Goal: Find specific fact: Find specific fact

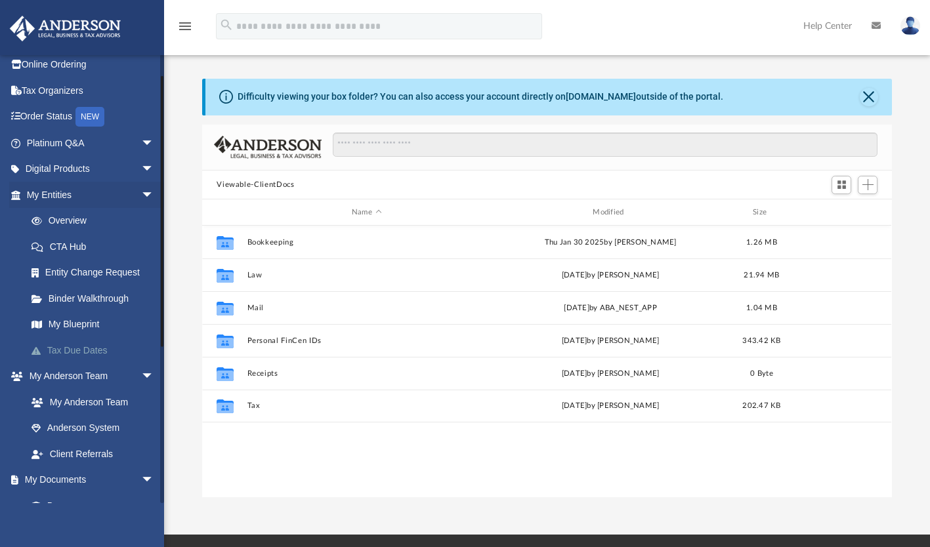
scroll to position [28, 0]
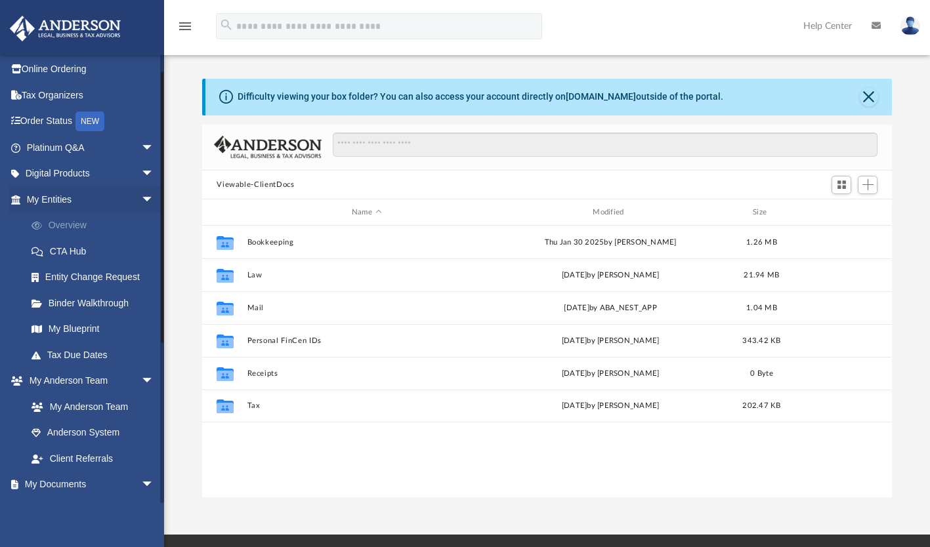
click at [70, 226] on link "Overview" at bounding box center [96, 226] width 156 height 26
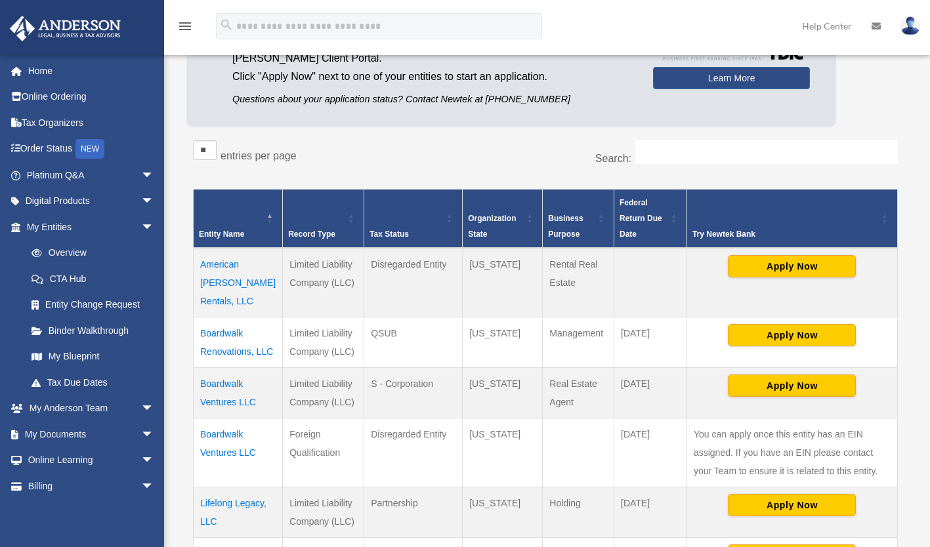
scroll to position [138, 0]
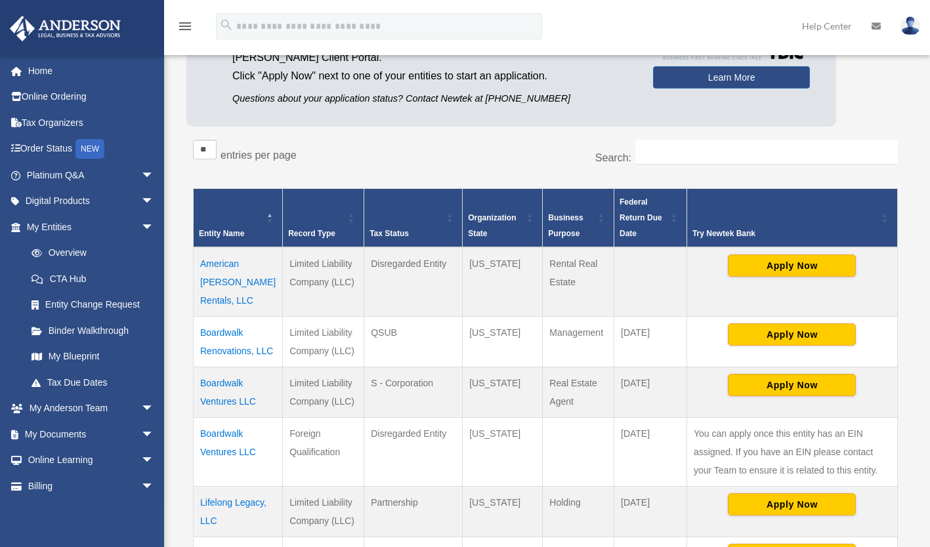
click at [219, 255] on td "American [PERSON_NAME] Rentals, LLC" at bounding box center [238, 282] width 89 height 70
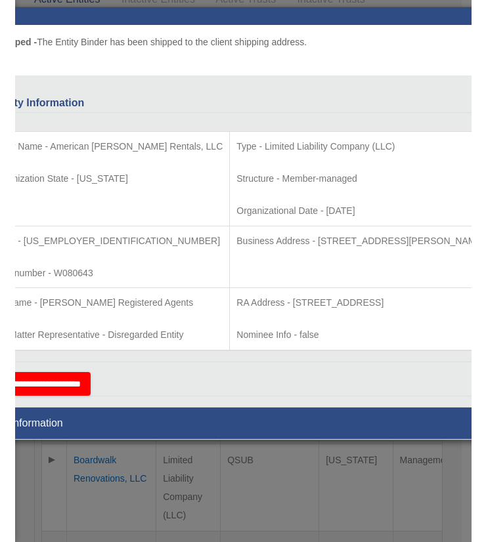
scroll to position [140, 0]
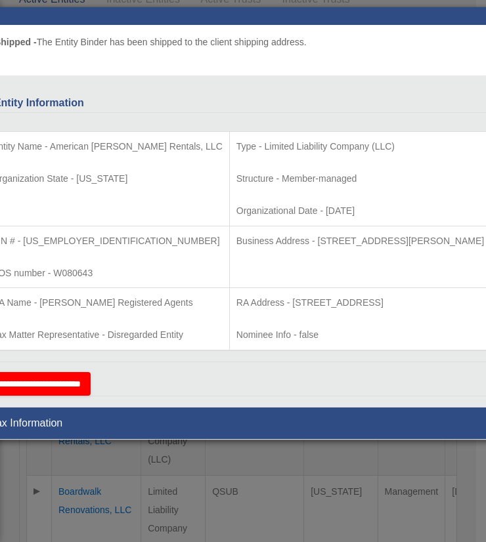
drag, startPoint x: 271, startPoint y: 241, endPoint x: 438, endPoint y: 241, distance: 167.3
click at [438, 241] on p "Business Address - [STREET_ADDRESS][PERSON_NAME]" at bounding box center [359, 241] width 247 height 16
click at [278, 241] on p "Business Address - [STREET_ADDRESS][PERSON_NAME]" at bounding box center [359, 241] width 247 height 16
drag, startPoint x: 274, startPoint y: 240, endPoint x: 482, endPoint y: 243, distance: 207.4
click at [482, 243] on td "Business Address - [STREET_ADDRESS][PERSON_NAME]" at bounding box center [359, 257] width 261 height 62
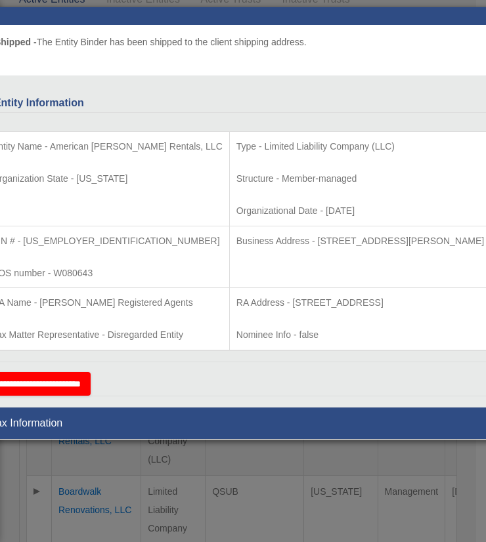
copy p "[STREET_ADDRESS][PERSON_NAME]"
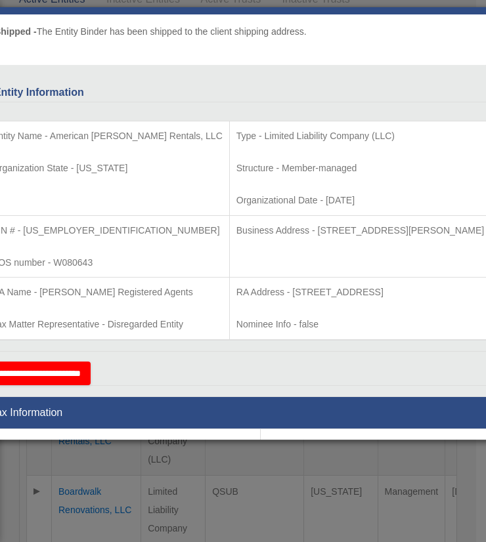
scroll to position [163, 0]
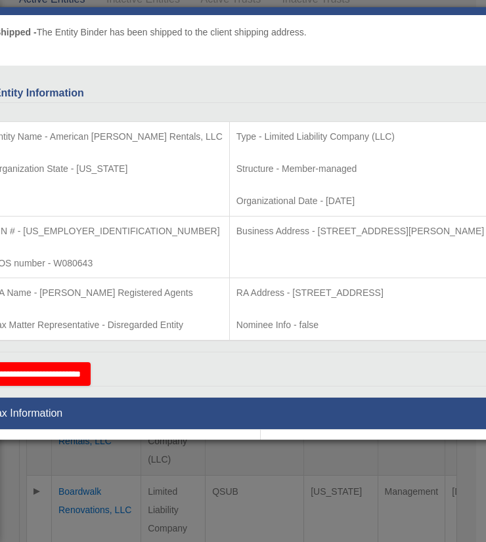
click at [77, 224] on p "EIN # - [US_EMPLOYER_IDENTIFICATION_NUMBER]" at bounding box center [107, 231] width 230 height 16
drag, startPoint x: 74, startPoint y: 231, endPoint x: 18, endPoint y: 236, distance: 56.0
click at [18, 236] on p "EIN # - [US_EMPLOYER_IDENTIFICATION_NUMBER]" at bounding box center [107, 231] width 230 height 16
copy p "[US_EMPLOYER_IDENTIFICATION_NUMBER]"
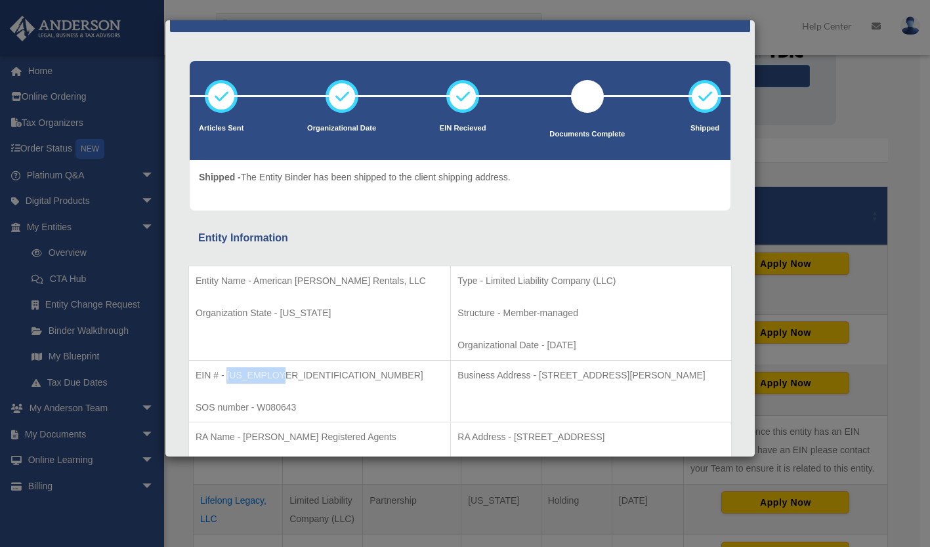
scroll to position [0, 0]
